Goal: Information Seeking & Learning: Check status

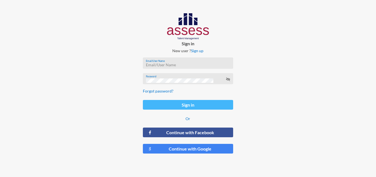
type input "[EMAIL_ADDRESS][DOMAIN_NAME]"
click at [176, 107] on button "Sign in" at bounding box center [188, 105] width 90 height 10
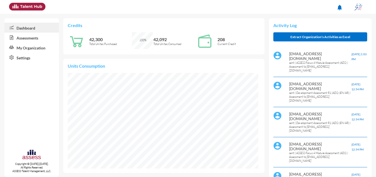
scroll to position [55, 0]
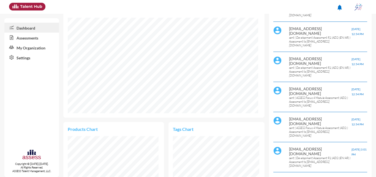
click at [28, 40] on link "Assessments" at bounding box center [31, 38] width 55 height 10
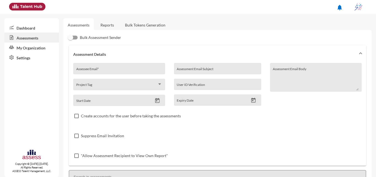
click at [115, 25] on link "Reports" at bounding box center [107, 24] width 22 height 13
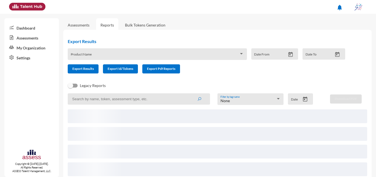
click at [144, 103] on input at bounding box center [139, 98] width 142 height 11
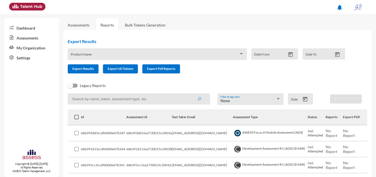
click at [138, 101] on input at bounding box center [139, 98] width 142 height 11
type input "ا"
type input "H"
type input "hany Mohamed"
click at [191, 94] on button "submit" at bounding box center [200, 99] width 18 height 10
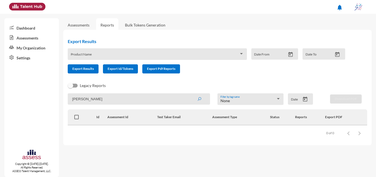
drag, startPoint x: 115, startPoint y: 97, endPoint x: 71, endPoint y: 94, distance: 44.7
click at [71, 94] on input "hany Mohamed" at bounding box center [139, 98] width 142 height 11
type input "hany"
click at [191, 94] on button "submit" at bounding box center [200, 99] width 18 height 10
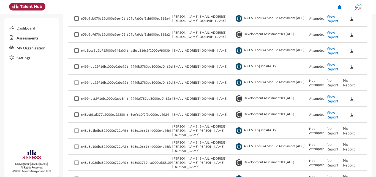
scroll to position [949, 0]
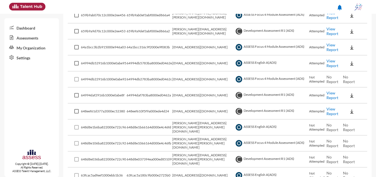
click at [329, 44] on link "View Report" at bounding box center [333, 46] width 12 height 9
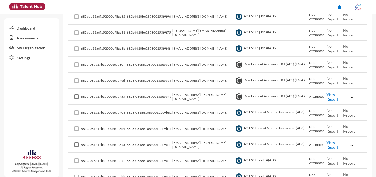
scroll to position [260, 0]
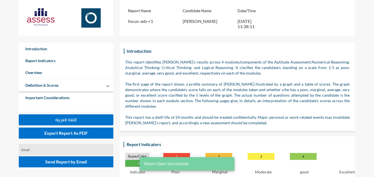
drag, startPoint x: 205, startPoint y: 21, endPoint x: 225, endPoint y: 18, distance: 20.6
click at [225, 18] on div "Candidate Name Hany Abdelkader" at bounding box center [209, 18] width 55 height 21
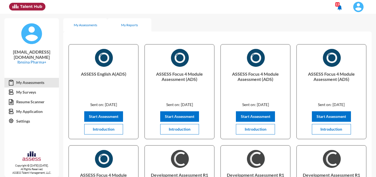
click at [129, 24] on div "My Reports" at bounding box center [129, 25] width 17 height 4
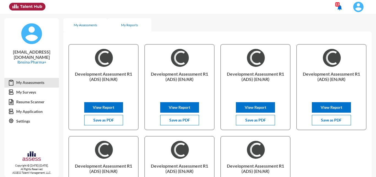
click at [93, 25] on div "My Assessments" at bounding box center [85, 25] width 23 height 4
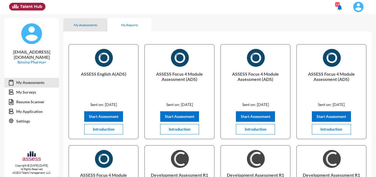
click at [120, 25] on div "My Reports" at bounding box center [129, 24] width 44 height 13
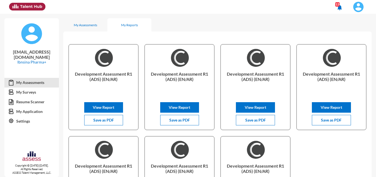
click at [359, 7] on img at bounding box center [358, 6] width 11 height 11
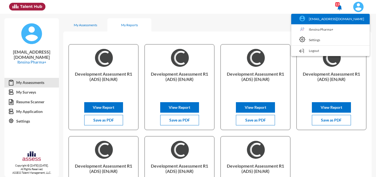
click at [345, 20] on link "[EMAIL_ADDRESS][DOMAIN_NAME]" at bounding box center [330, 19] width 73 height 10
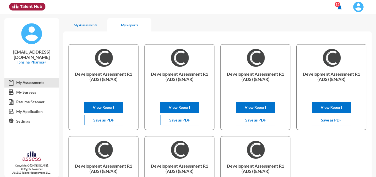
click at [357, 2] on img at bounding box center [358, 6] width 11 height 11
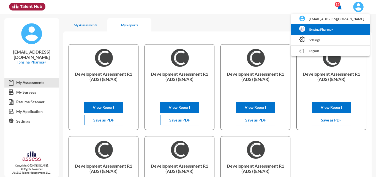
click at [348, 28] on link "Ibnsina Pharma+" at bounding box center [330, 29] width 73 height 10
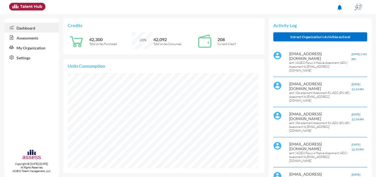
scroll to position [43, 87]
click at [23, 39] on link "Assessments" at bounding box center [31, 38] width 55 height 10
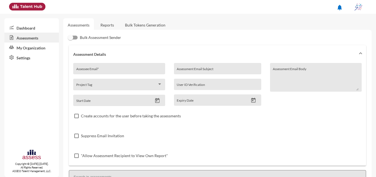
click at [106, 29] on link "Reports" at bounding box center [107, 24] width 22 height 13
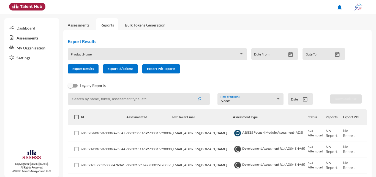
click at [303, 99] on icon "Open calendar" at bounding box center [305, 98] width 4 height 5
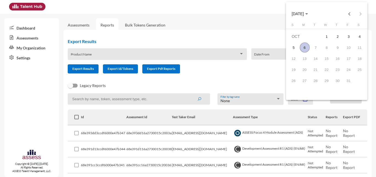
click at [304, 10] on button "[DATE]" at bounding box center [300, 13] width 25 height 11
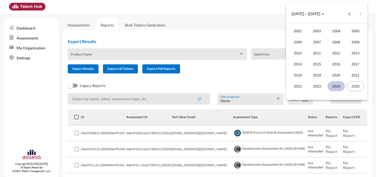
click at [344, 85] on div "2024" at bounding box center [336, 86] width 17 height 10
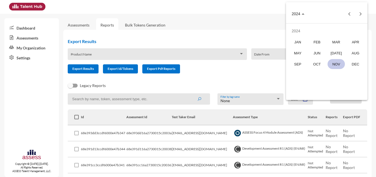
click at [331, 62] on div "NOV" at bounding box center [336, 64] width 17 height 10
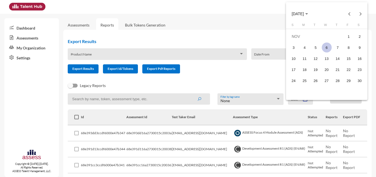
click at [304, 14] on span "[DATE]" at bounding box center [298, 14] width 12 height 4
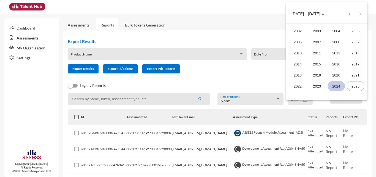
click at [334, 86] on div "2024" at bounding box center [336, 86] width 17 height 10
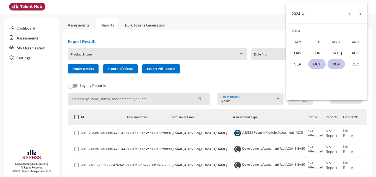
click at [324, 63] on div "OCT" at bounding box center [317, 64] width 17 height 10
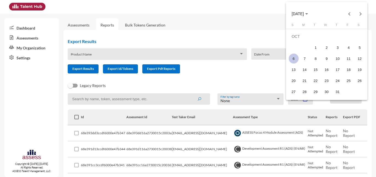
click at [271, 80] on div at bounding box center [188, 88] width 376 height 177
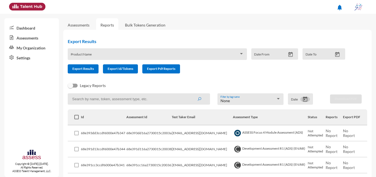
click at [303, 98] on icon "Open calendar" at bounding box center [306, 99] width 6 height 6
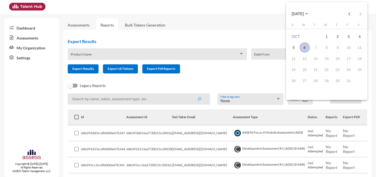
click at [309, 17] on button "[DATE]" at bounding box center [300, 13] width 25 height 11
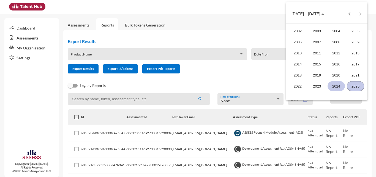
click at [339, 84] on div "2024" at bounding box center [336, 86] width 17 height 10
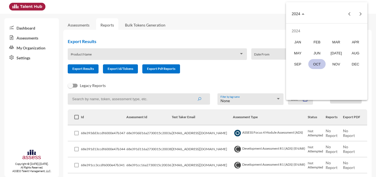
click at [316, 60] on div "OCT" at bounding box center [317, 64] width 17 height 10
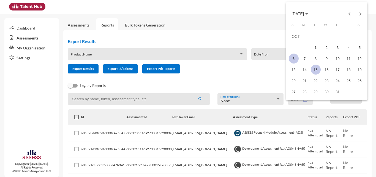
click at [316, 69] on div "15" at bounding box center [316, 69] width 10 height 10
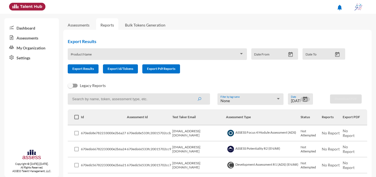
click at [304, 98] on icon "Open calendar" at bounding box center [306, 99] width 6 height 6
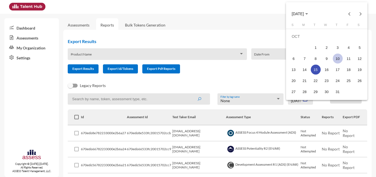
click at [341, 58] on div "10" at bounding box center [338, 58] width 10 height 10
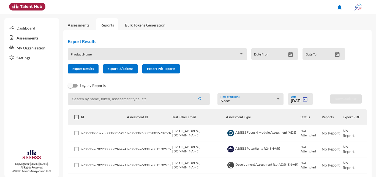
type input "[DATE]"
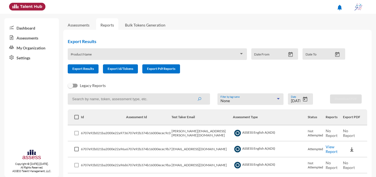
click at [270, 101] on div "None" at bounding box center [248, 100] width 55 height 4
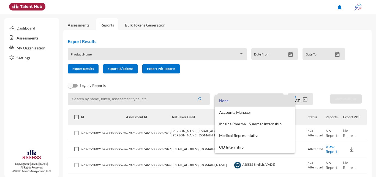
click at [191, 101] on div at bounding box center [188, 88] width 376 height 177
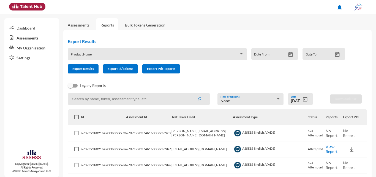
click at [161, 98] on input at bounding box center [139, 98] width 142 height 11
click at [191, 94] on button "submit" at bounding box center [200, 99] width 18 height 10
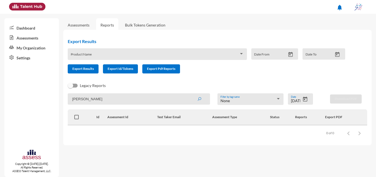
type input "[PERSON_NAME]"
click at [191, 94] on button "submit" at bounding box center [200, 99] width 18 height 10
click at [306, 101] on icon "Open calendar" at bounding box center [306, 99] width 6 height 6
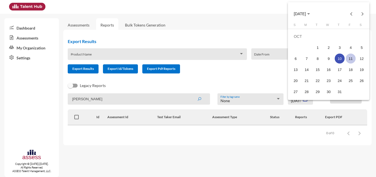
click at [351, 53] on td "11" at bounding box center [350, 58] width 11 height 11
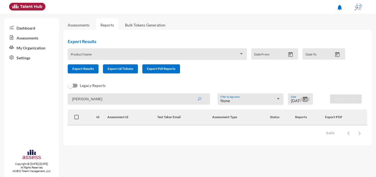
click at [309, 99] on button "Open calendar" at bounding box center [306, 99] width 10 height 6
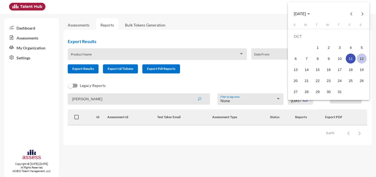
click at [361, 59] on div "12" at bounding box center [362, 58] width 10 height 10
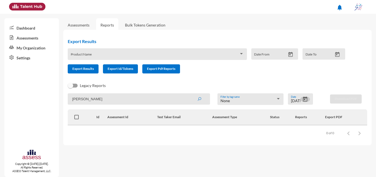
click at [305, 97] on icon "Open calendar" at bounding box center [305, 98] width 4 height 5
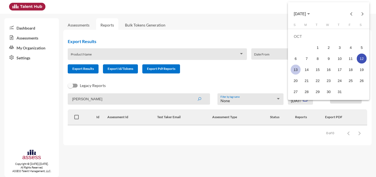
click at [295, 69] on div "13" at bounding box center [296, 69] width 10 height 10
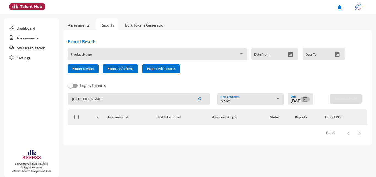
click at [305, 99] on icon "Open calendar" at bounding box center [305, 98] width 4 height 5
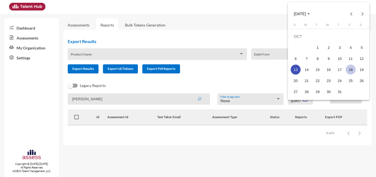
click at [355, 69] on div "18" at bounding box center [351, 69] width 10 height 10
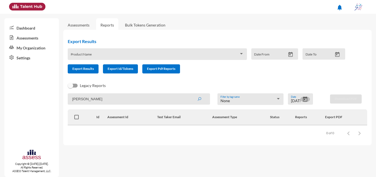
click at [304, 100] on icon "Open calendar" at bounding box center [305, 98] width 4 height 5
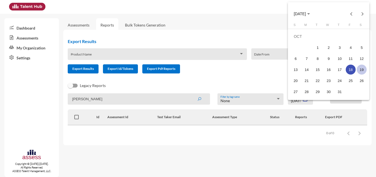
click at [361, 70] on div "19" at bounding box center [362, 69] width 10 height 10
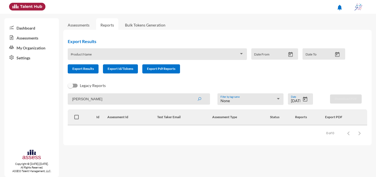
click at [310, 101] on mat-datepicker-toggle at bounding box center [306, 100] width 10 height 5
click at [308, 99] on icon "Open calendar" at bounding box center [306, 99] width 6 height 6
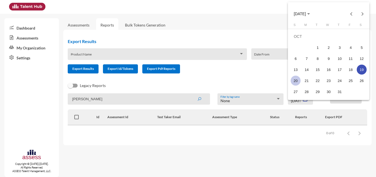
click at [292, 80] on div "20" at bounding box center [296, 80] width 10 height 10
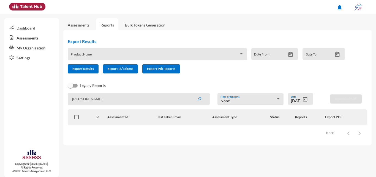
click at [304, 98] on div "[DATE] Date" at bounding box center [300, 98] width 25 height 11
click at [304, 98] on icon "Open calendar" at bounding box center [306, 99] width 6 height 6
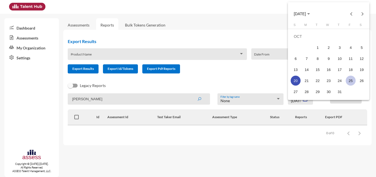
click at [351, 82] on div "25" at bounding box center [351, 80] width 10 height 10
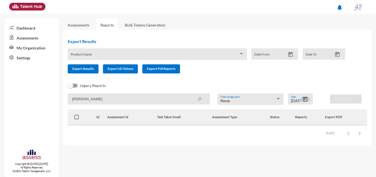
click at [303, 99] on icon "Open calendar" at bounding box center [306, 99] width 6 height 6
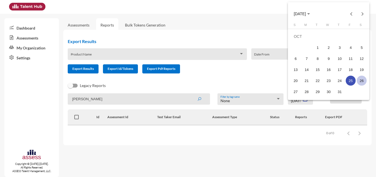
click at [359, 77] on div "26" at bounding box center [362, 80] width 10 height 10
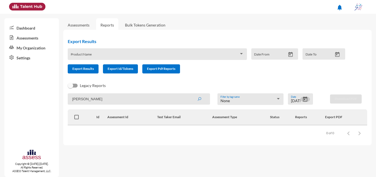
click at [306, 99] on icon "Open calendar" at bounding box center [306, 99] width 6 height 6
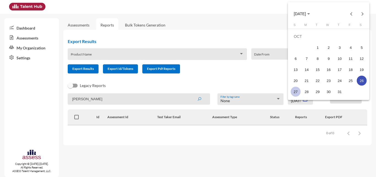
click at [293, 88] on div "27" at bounding box center [296, 92] width 10 height 10
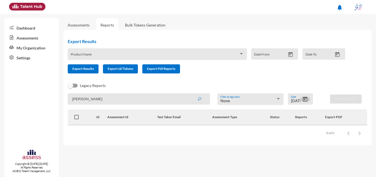
click at [305, 99] on icon "Open calendar" at bounding box center [306, 99] width 6 height 6
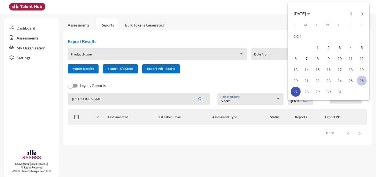
click at [359, 79] on div "26" at bounding box center [362, 80] width 10 height 10
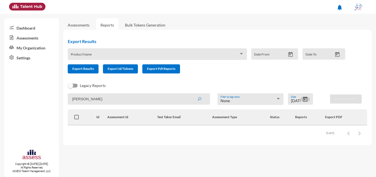
click at [301, 99] on button "Open calendar" at bounding box center [306, 99] width 10 height 6
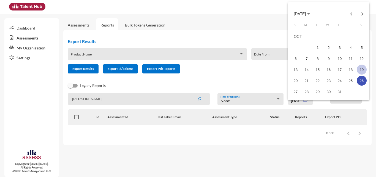
click at [365, 71] on div "19" at bounding box center [362, 69] width 10 height 10
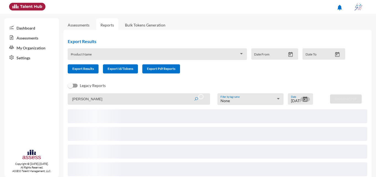
click at [303, 97] on icon "Open calendar" at bounding box center [305, 98] width 4 height 5
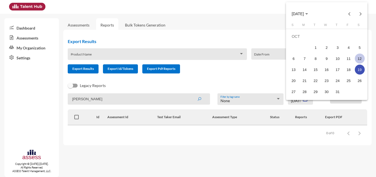
click at [363, 59] on div "12" at bounding box center [360, 58] width 10 height 10
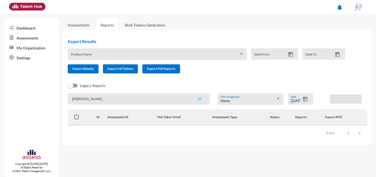
click at [305, 102] on mat-datepicker-toggle at bounding box center [306, 100] width 10 height 5
click at [302, 99] on button "Open calendar" at bounding box center [306, 99] width 10 height 6
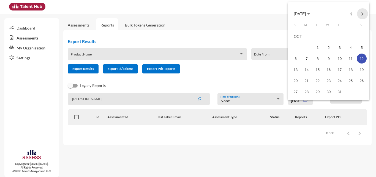
click at [360, 13] on button "Next month" at bounding box center [362, 13] width 11 height 11
click at [364, 35] on div "2" at bounding box center [362, 36] width 10 height 10
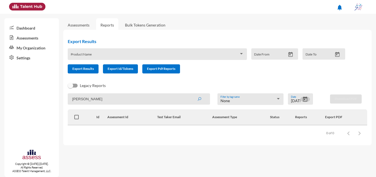
click at [302, 100] on button "Open calendar" at bounding box center [306, 99] width 10 height 6
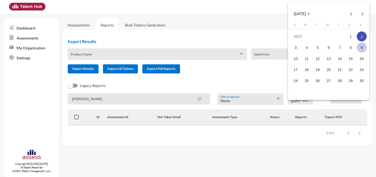
click at [362, 48] on div "9" at bounding box center [362, 47] width 10 height 10
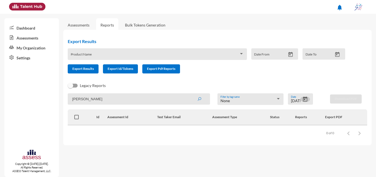
click at [304, 97] on icon "Open calendar" at bounding box center [305, 98] width 4 height 5
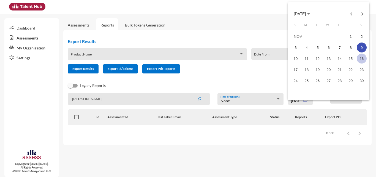
click at [362, 58] on div "16" at bounding box center [362, 58] width 10 height 10
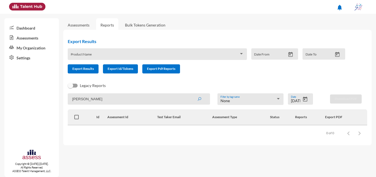
click at [300, 99] on input "[DATE]" at bounding box center [296, 100] width 10 height 4
click at [306, 96] on div "[DATE] Date" at bounding box center [300, 98] width 25 height 11
click at [306, 99] on icon "Open calendar" at bounding box center [306, 99] width 6 height 6
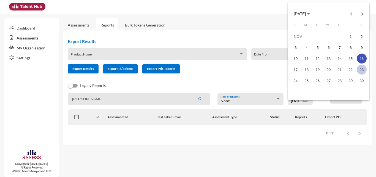
click at [363, 72] on div "23" at bounding box center [362, 69] width 10 height 10
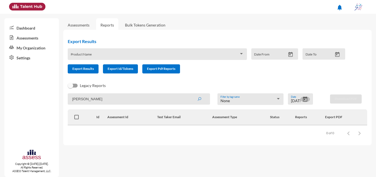
click at [303, 98] on icon "Open calendar" at bounding box center [306, 99] width 6 height 6
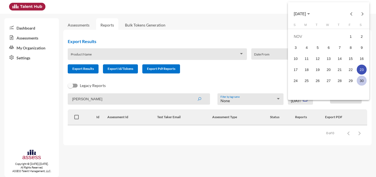
click at [362, 80] on div "30" at bounding box center [362, 80] width 10 height 10
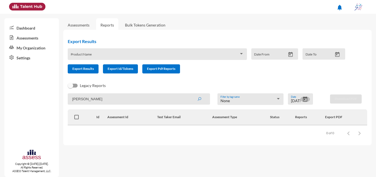
click at [302, 100] on button "Open calendar" at bounding box center [306, 99] width 10 height 6
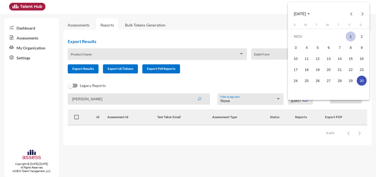
click at [352, 37] on div "1" at bounding box center [351, 36] width 10 height 10
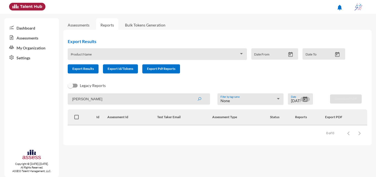
click at [307, 99] on icon "Open calendar" at bounding box center [306, 99] width 6 height 6
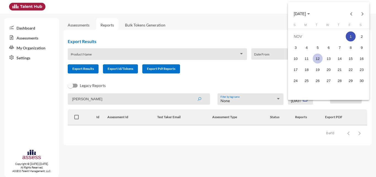
click at [317, 64] on td "12" at bounding box center [317, 58] width 11 height 11
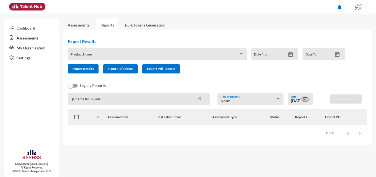
click at [303, 98] on icon "Open calendar" at bounding box center [306, 99] width 6 height 6
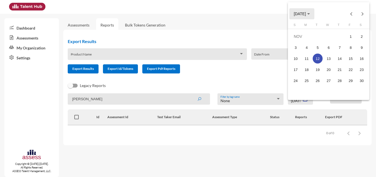
click at [306, 13] on span "[DATE]" at bounding box center [300, 14] width 12 height 4
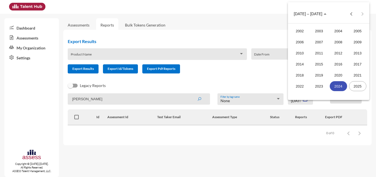
click at [334, 85] on div "2024" at bounding box center [338, 86] width 17 height 10
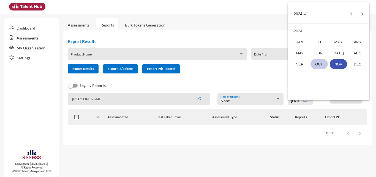
click at [318, 63] on div "OCT" at bounding box center [319, 64] width 17 height 10
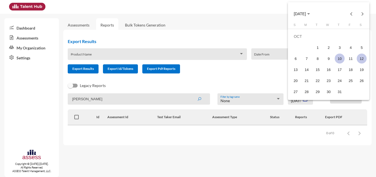
click at [338, 58] on div "10" at bounding box center [340, 58] width 10 height 10
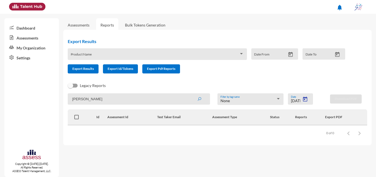
type input "[DATE]"
drag, startPoint x: 170, startPoint y: 91, endPoint x: 107, endPoint y: 96, distance: 63.5
click at [107, 96] on div "Export Results Product Name Date From Date To Export Results Export Id/Tokens E…" at bounding box center [217, 87] width 309 height 115
drag, startPoint x: 91, startPoint y: 95, endPoint x: 74, endPoint y: 93, distance: 18.0
click at [74, 93] on input "[PERSON_NAME]" at bounding box center [139, 98] width 142 height 11
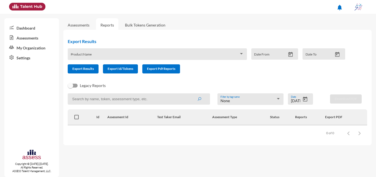
click at [191, 94] on button "submit" at bounding box center [200, 99] width 18 height 10
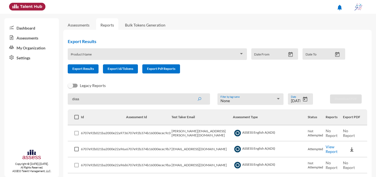
type input "diaa"
click at [191, 94] on button "submit" at bounding box center [200, 99] width 18 height 10
